Goal: Communication & Community: Answer question/provide support

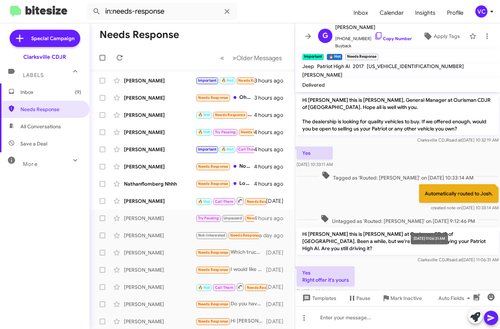
click at [431, 257] on div "Hi [PERSON_NAME] this is [PERSON_NAME] at Ourisman CDJR of [GEOGRAPHIC_DATA]. B…" at bounding box center [397, 245] width 205 height 39
drag, startPoint x: 414, startPoint y: 142, endPoint x: 371, endPoint y: 137, distance: 43.6
click at [417, 142] on span "Clarksville CDJR said at [DATE] 10:32:19 AM" at bounding box center [457, 139] width 81 height 5
click at [232, 45] on mat-toolbar-row "Needs Response" at bounding box center [192, 34] width 205 height 23
click at [163, 84] on div "[PERSON_NAME] Important 🔥 Hot Needs Response Look at the vehicle at my house 3 …" at bounding box center [192, 80] width 194 height 14
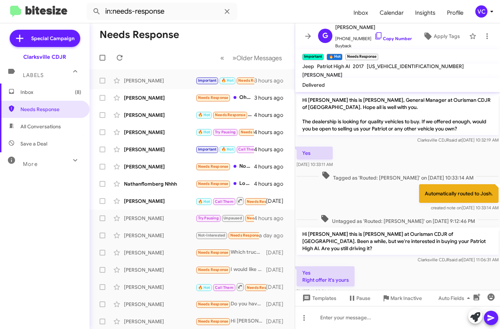
click at [374, 196] on div "Automatically routed to Josh. created note on [DATE] 10:33:14 AM" at bounding box center [397, 198] width 205 height 30
click at [376, 203] on div "Automatically routed to Josh. created note on [DATE] 10:33:14 AM" at bounding box center [397, 198] width 205 height 30
drag, startPoint x: 376, startPoint y: 203, endPoint x: 380, endPoint y: 195, distance: 8.4
click at [376, 203] on div "Automatically routed to Josh. created note on [DATE] 10:33:14 AM" at bounding box center [397, 198] width 205 height 30
click at [417, 142] on span "Clarksville CDJR said at [DATE] 10:32:19 AM" at bounding box center [457, 139] width 81 height 5
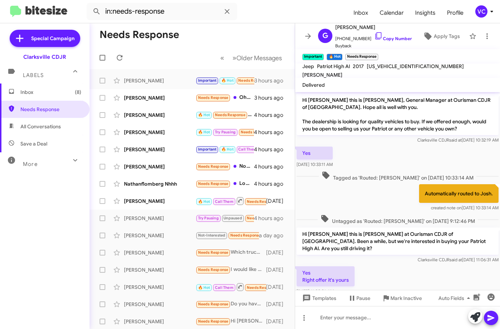
click at [424, 265] on div "Yes Right offer it's yours [DATE] 11:09:36 AM" at bounding box center [397, 281] width 205 height 32
click at [406, 266] on div "Yes Right offer it's yours [DATE] 11:09:36 AM" at bounding box center [397, 281] width 205 height 32
drag, startPoint x: 359, startPoint y: 182, endPoint x: 371, endPoint y: 192, distance: 15.8
click at [361, 185] on div "Hi [PERSON_NAME] this is [PERSON_NAME], General Manager at Ourisman CDJR of [GE…" at bounding box center [397, 279] width 205 height 374
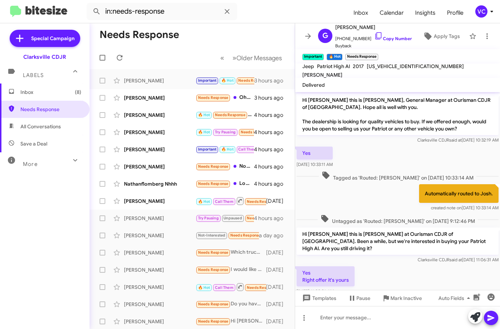
click at [401, 156] on div "Yes [DATE] 10:33:11 AM" at bounding box center [397, 157] width 205 height 24
click at [222, 24] on mat-toolbar-row "Needs Response" at bounding box center [192, 34] width 205 height 23
click at [284, 14] on form "in:needs-response" at bounding box center [217, 11] width 261 height 17
click at [399, 274] on div "Yes Right offer it's yours [DATE] 11:09:36 AM" at bounding box center [397, 281] width 205 height 32
drag, startPoint x: 368, startPoint y: 188, endPoint x: 313, endPoint y: 194, distance: 55.1
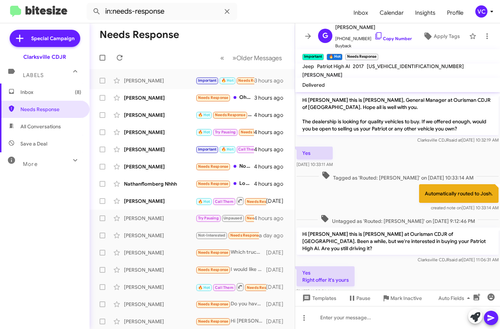
click at [368, 188] on div "Automatically routed to Josh. created note on [DATE] 10:33:14 AM" at bounding box center [397, 198] width 205 height 30
click at [34, 243] on div "Inbox (8) Needs Response All Conversations Save a Deal More Important 🔥 Hot App…" at bounding box center [45, 181] width 90 height 197
click at [31, 92] on span "Inbox (8)" at bounding box center [50, 91] width 61 height 7
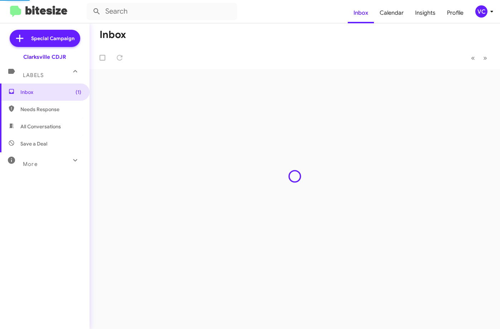
click at [289, 20] on mat-toolbar "Inbox Calendar Insights Profile VC" at bounding box center [250, 11] width 500 height 23
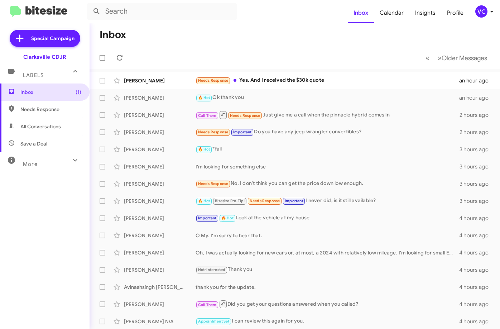
drag, startPoint x: 316, startPoint y: 47, endPoint x: 311, endPoint y: 50, distance: 6.3
click at [316, 47] on mat-toolbar-row "« Previous » Next Older Messages" at bounding box center [295, 57] width 410 height 23
drag, startPoint x: 223, startPoint y: 42, endPoint x: 229, endPoint y: 36, distance: 9.4
click at [223, 42] on mat-toolbar-row "Inbox" at bounding box center [295, 34] width 410 height 23
click at [375, 50] on mat-toolbar-row "« Previous » Next Older Messages" at bounding box center [295, 57] width 410 height 23
